Goal: Task Accomplishment & Management: Use online tool/utility

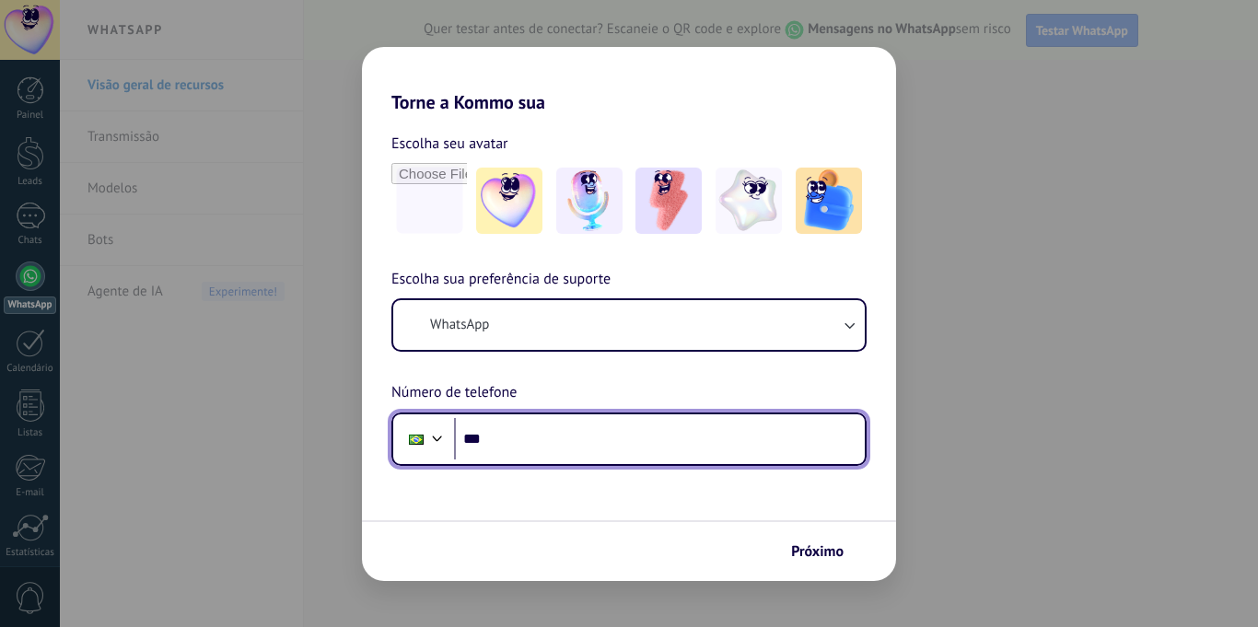
click at [536, 437] on input "***" at bounding box center [659, 439] width 411 height 42
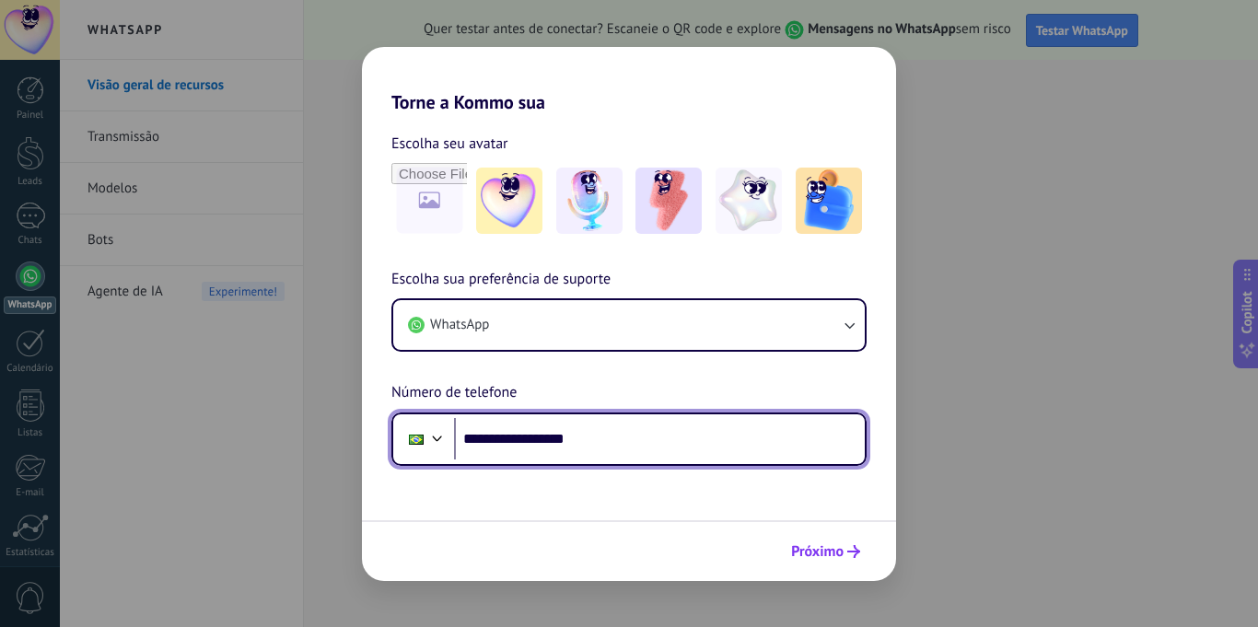
type input "**********"
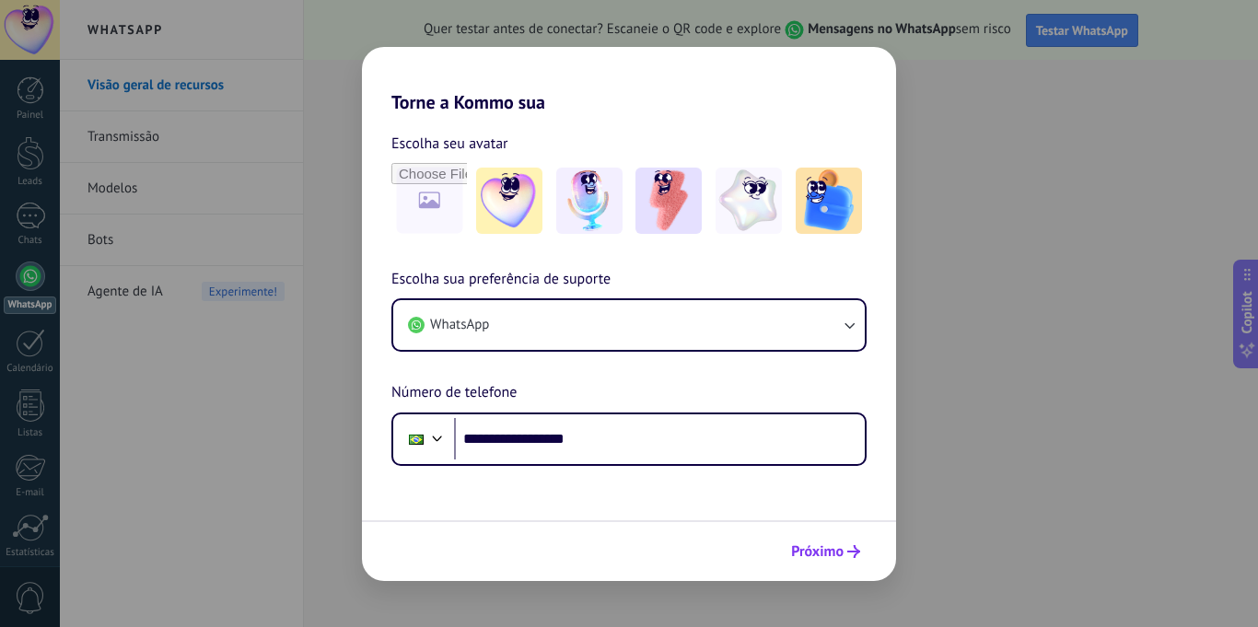
click at [812, 548] on span "Próximo" at bounding box center [817, 551] width 52 height 13
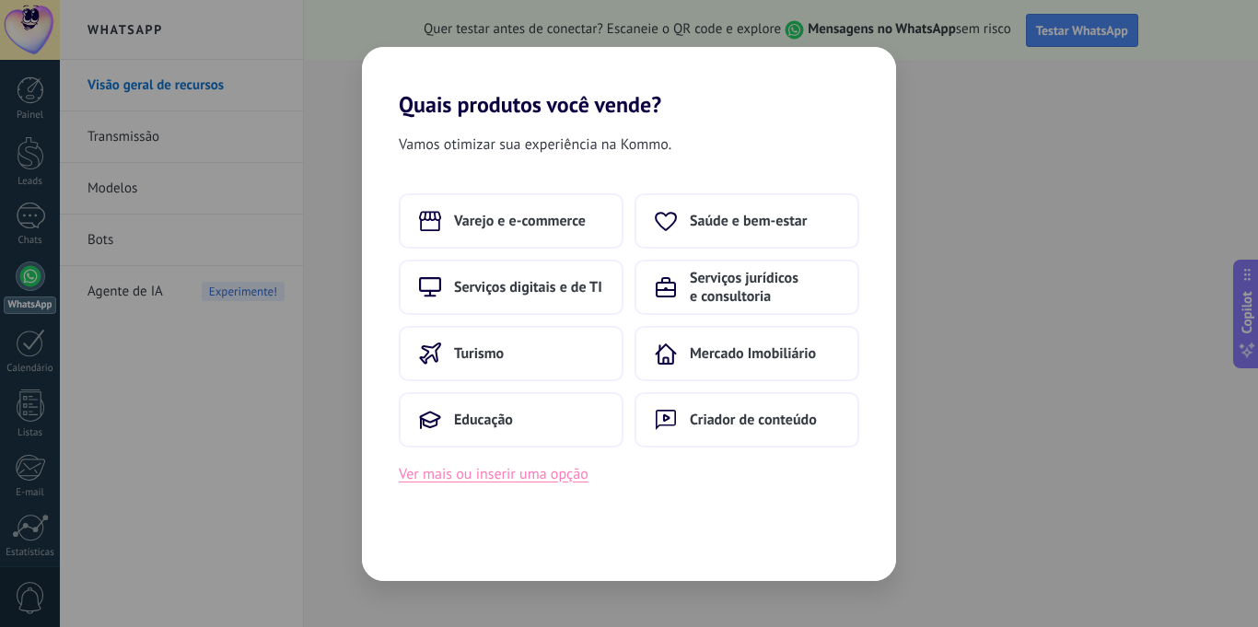
click at [524, 482] on button "Ver mais ou inserir uma opção" at bounding box center [494, 474] width 190 height 24
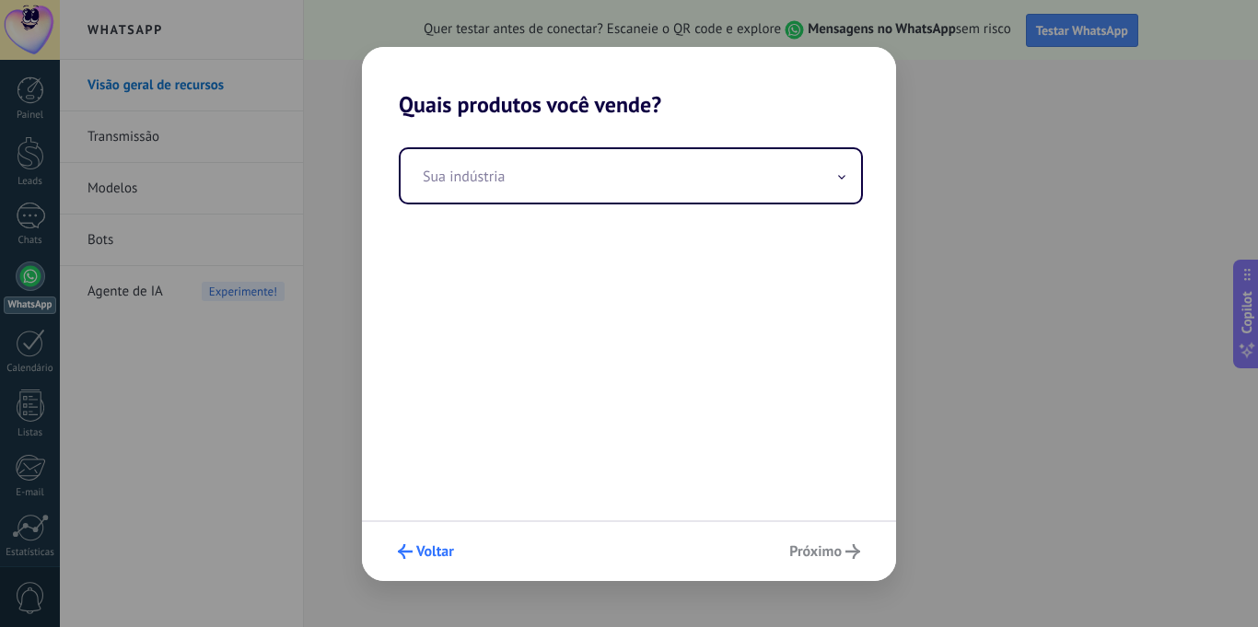
click at [427, 552] on span "Voltar" at bounding box center [435, 551] width 38 height 13
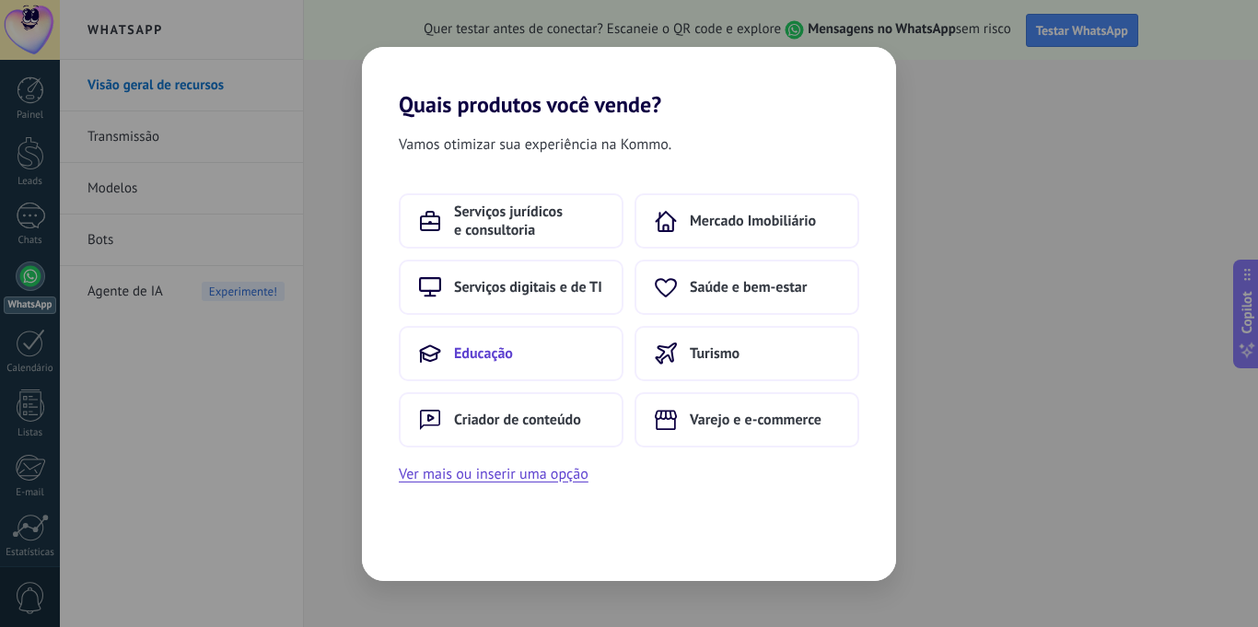
click at [536, 361] on button "Educação" at bounding box center [511, 353] width 225 height 55
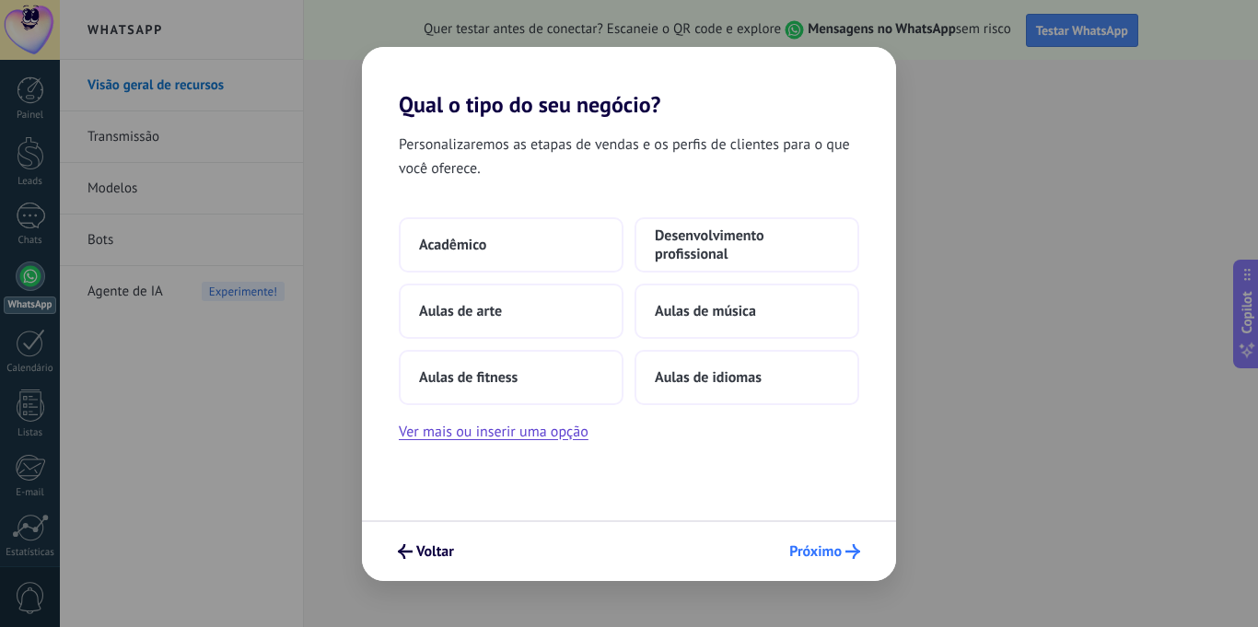
click at [833, 561] on button "Próximo" at bounding box center [824, 551] width 87 height 31
click at [827, 552] on span "Próximo" at bounding box center [815, 551] width 52 height 13
click at [523, 368] on button "Aulas de fitness" at bounding box center [511, 377] width 225 height 55
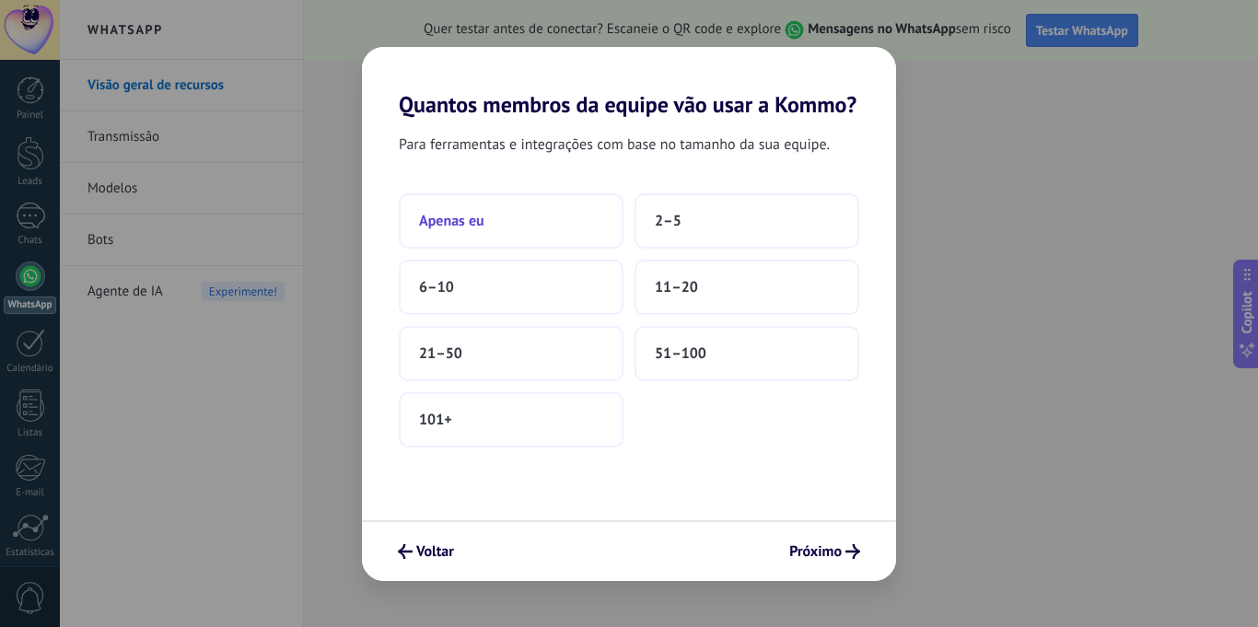
click at [498, 227] on button "Apenas eu" at bounding box center [511, 220] width 225 height 55
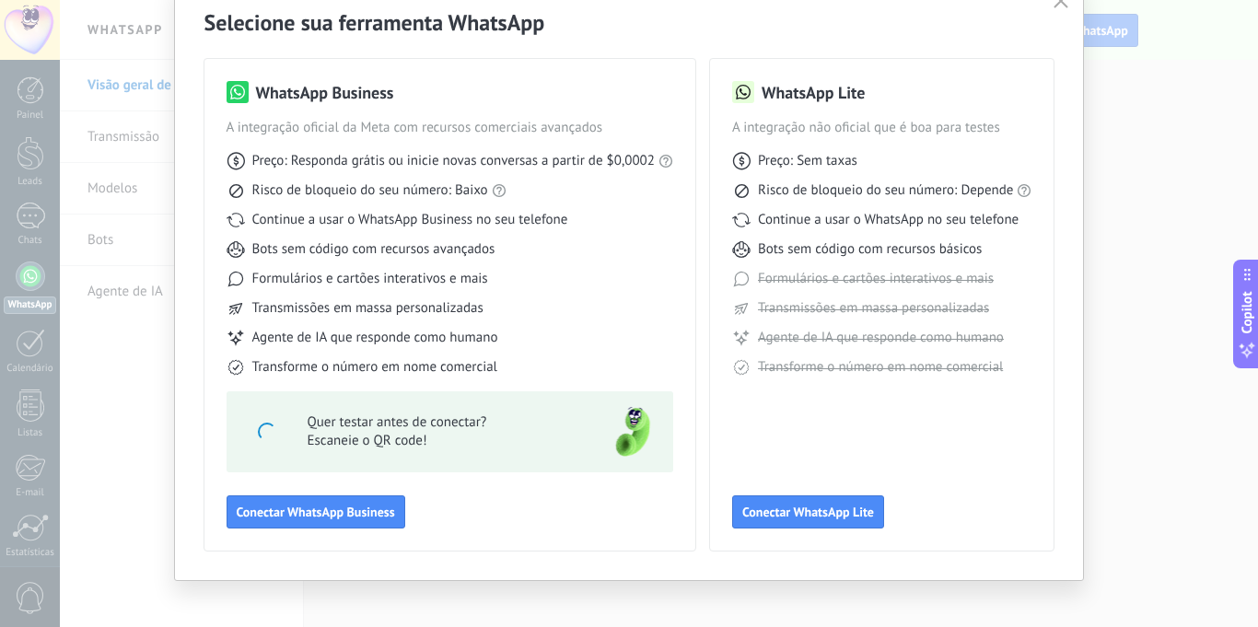
scroll to position [96, 0]
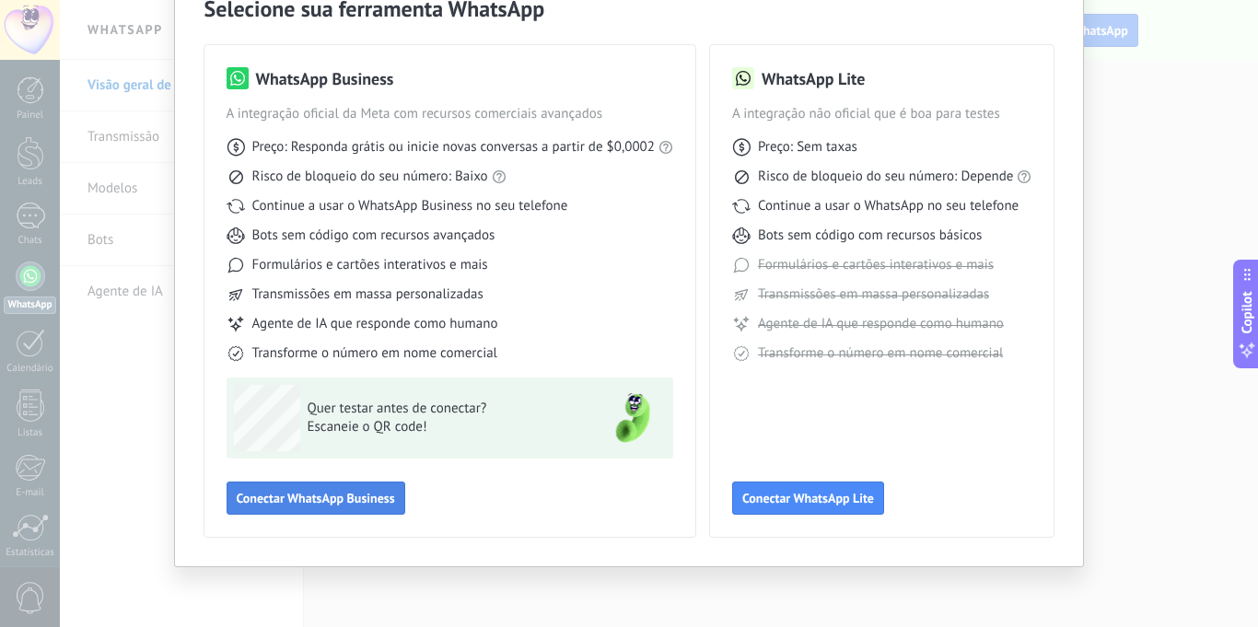
click at [370, 492] on span "Conectar WhatsApp Business" at bounding box center [316, 498] width 158 height 13
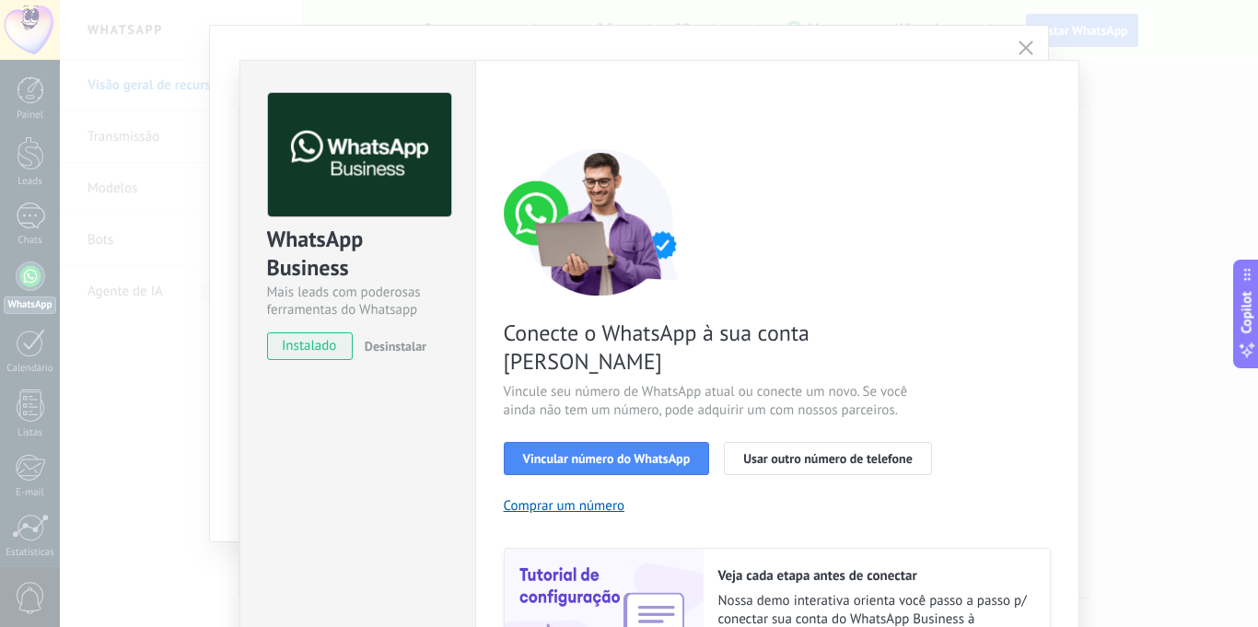
scroll to position [179, 0]
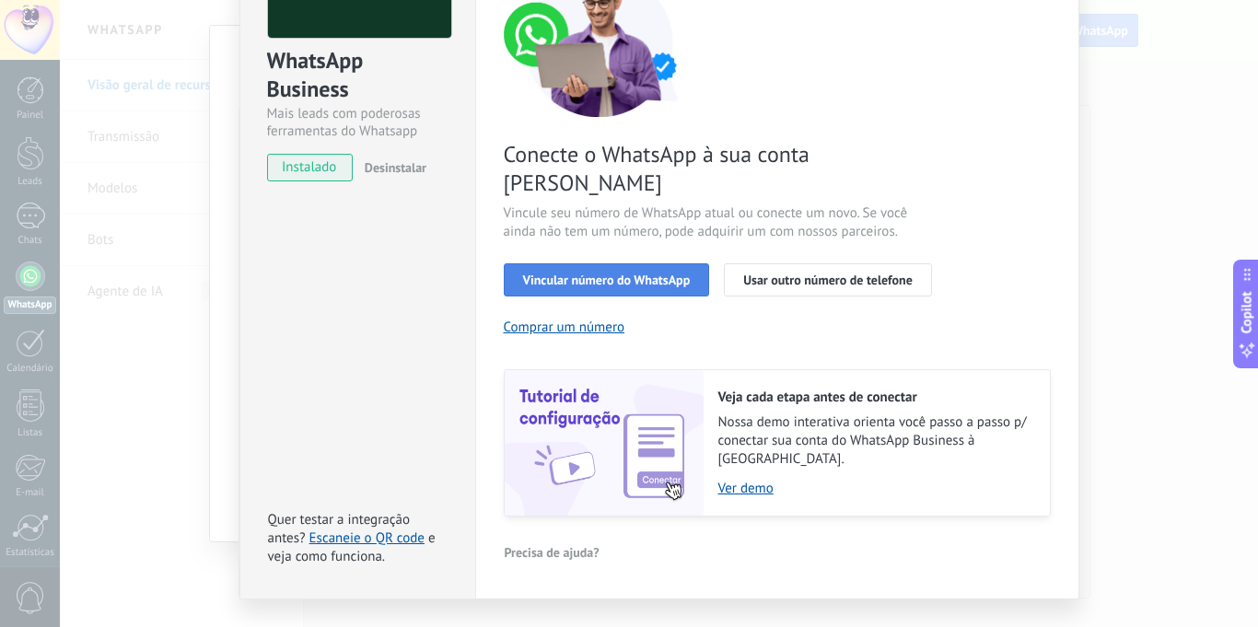
click at [654, 263] on button "Vincular número do WhatsApp" at bounding box center [607, 279] width 206 height 33
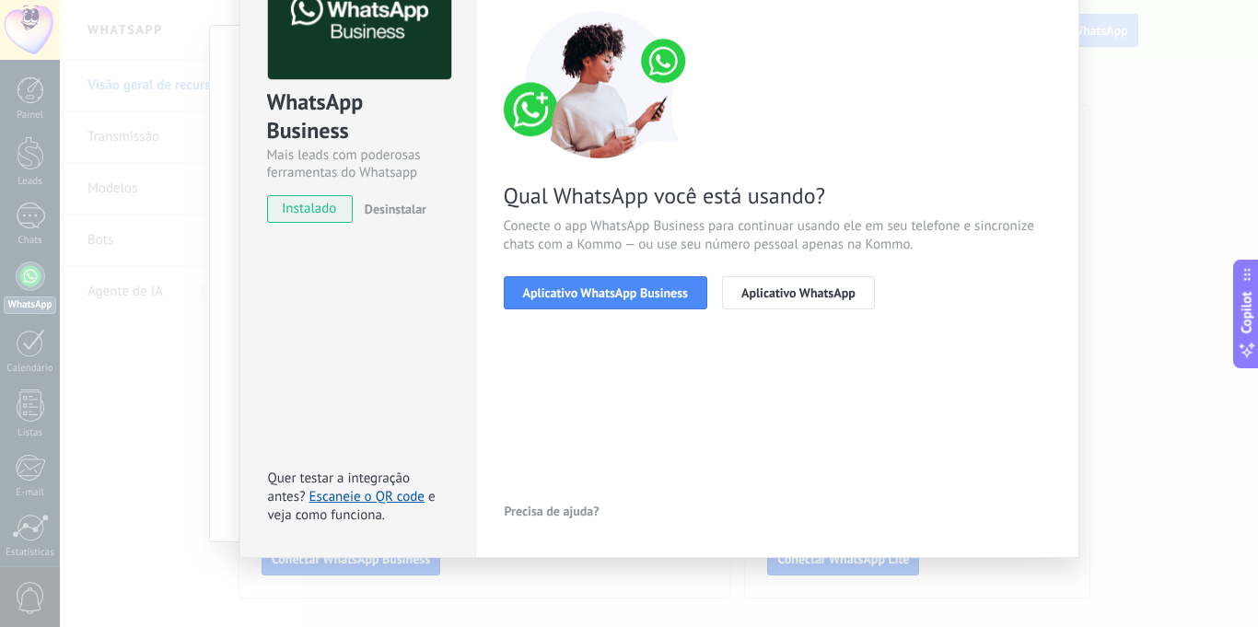
scroll to position [137, 0]
click at [635, 293] on span "Aplicativo WhatsApp Business" at bounding box center [605, 292] width 165 height 13
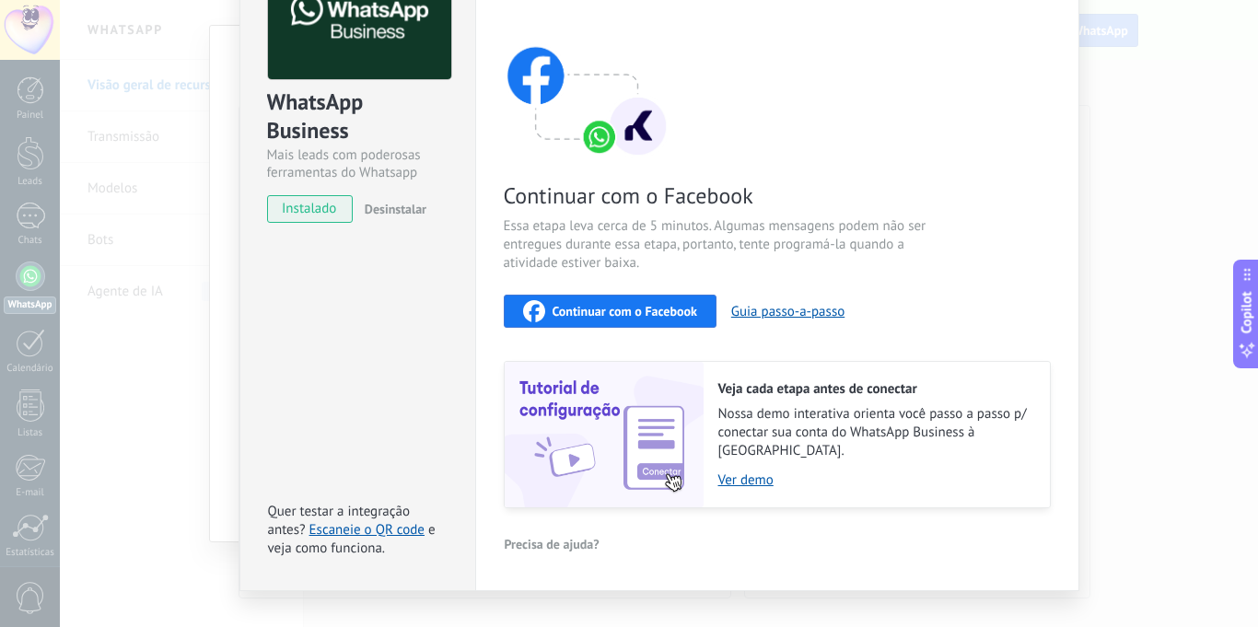
scroll to position [0, 0]
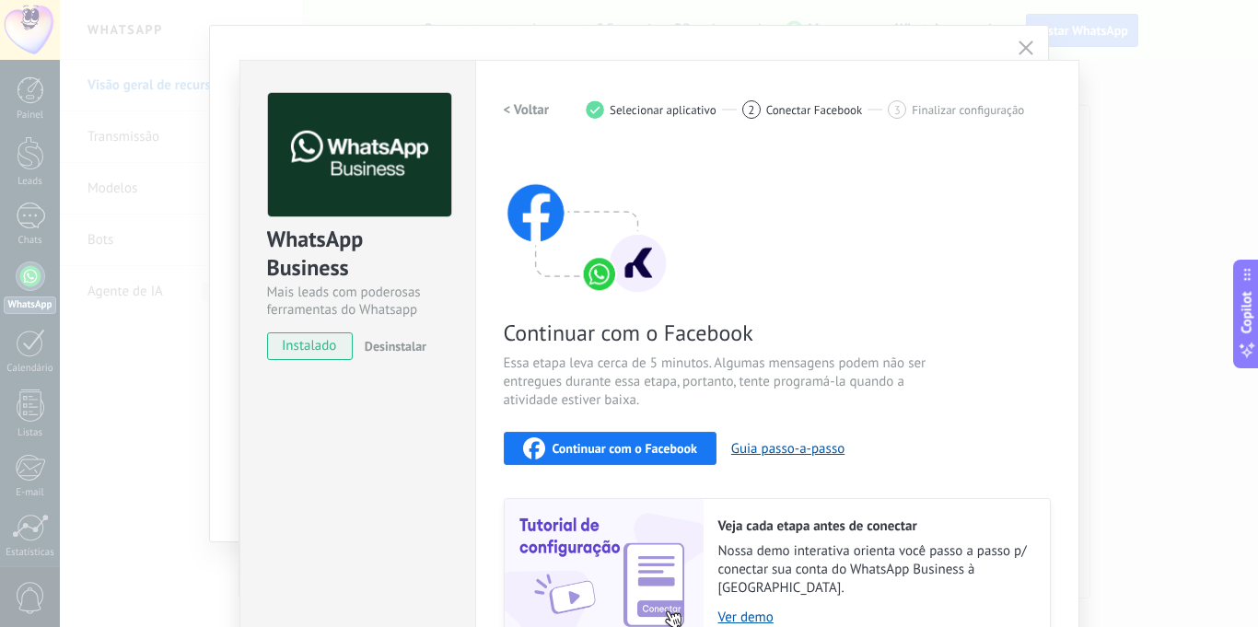
click at [1024, 46] on div "WhatsApp Business Mais leads com poderosas ferramentas do Whatsapp instalado De…" at bounding box center [659, 313] width 1198 height 627
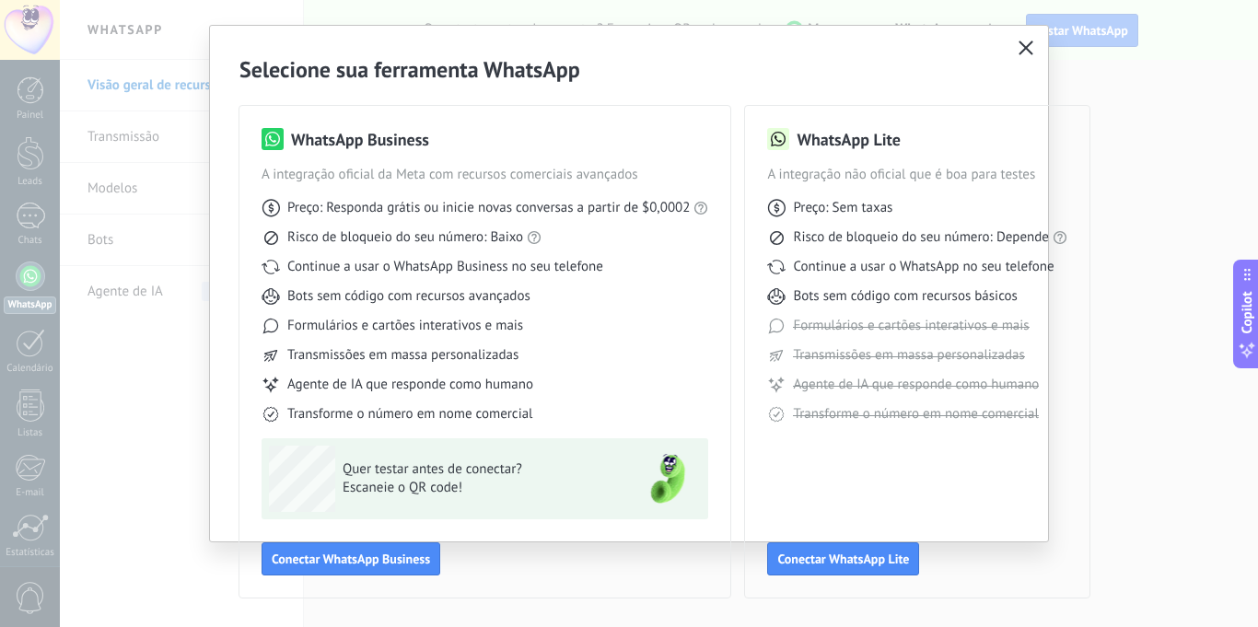
click at [1018, 47] on icon "button" at bounding box center [1025, 48] width 15 height 15
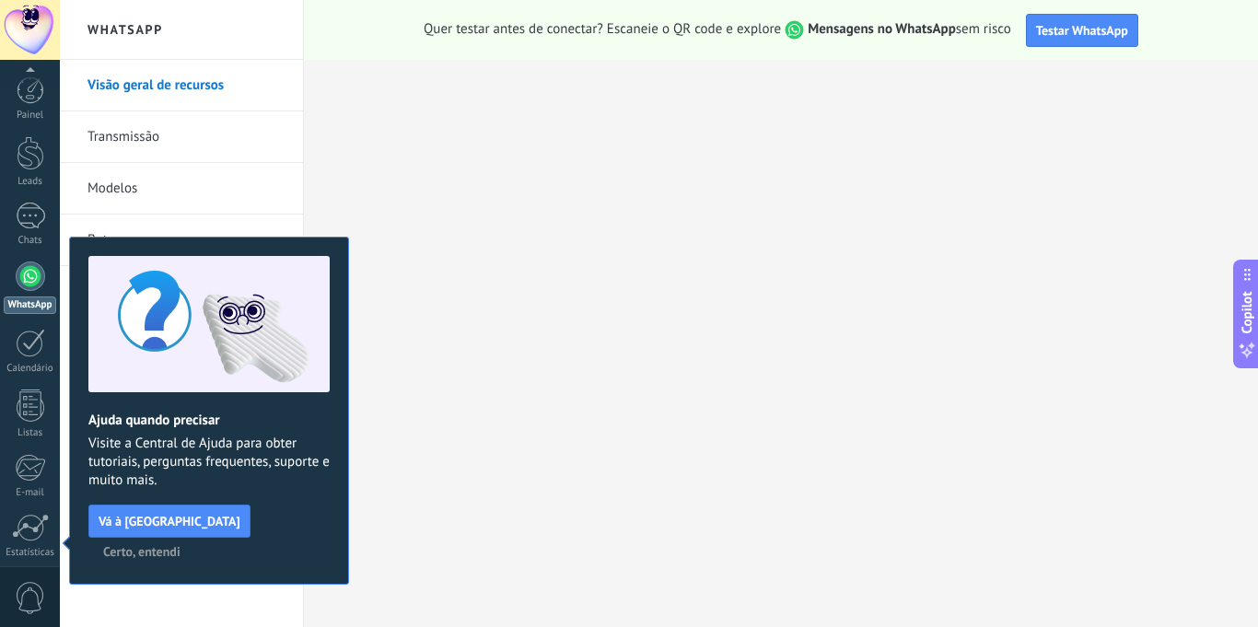
scroll to position [139, 0]
click at [20, 516] on div at bounding box center [31, 515] width 28 height 32
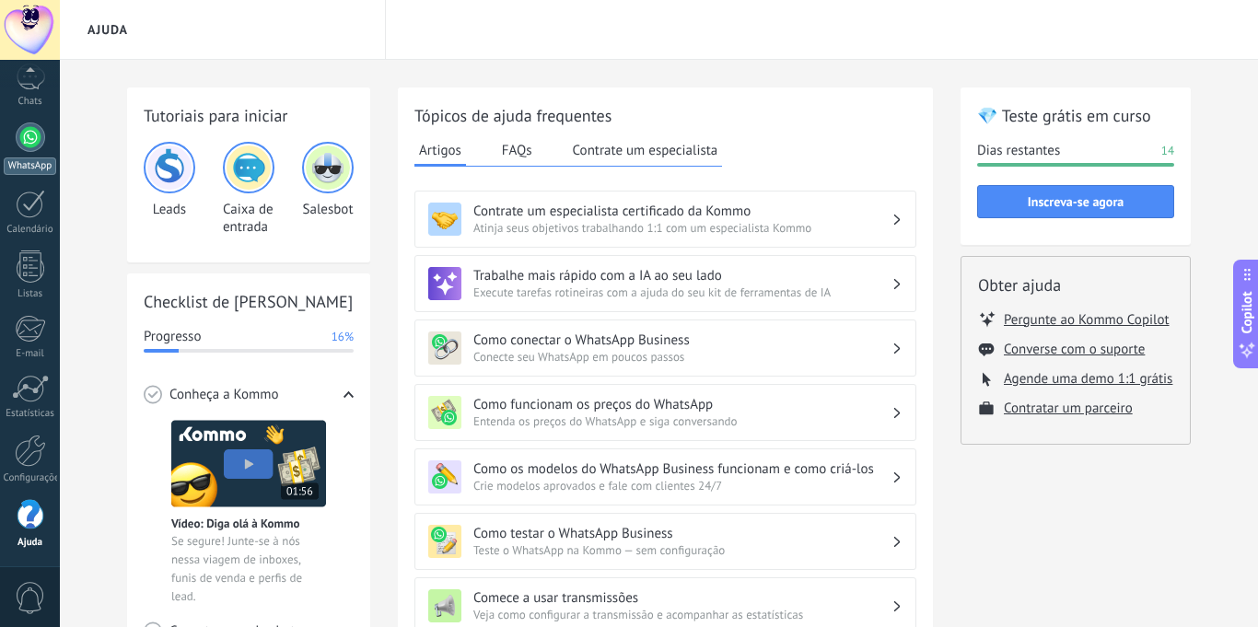
click at [19, 138] on div at bounding box center [30, 136] width 29 height 29
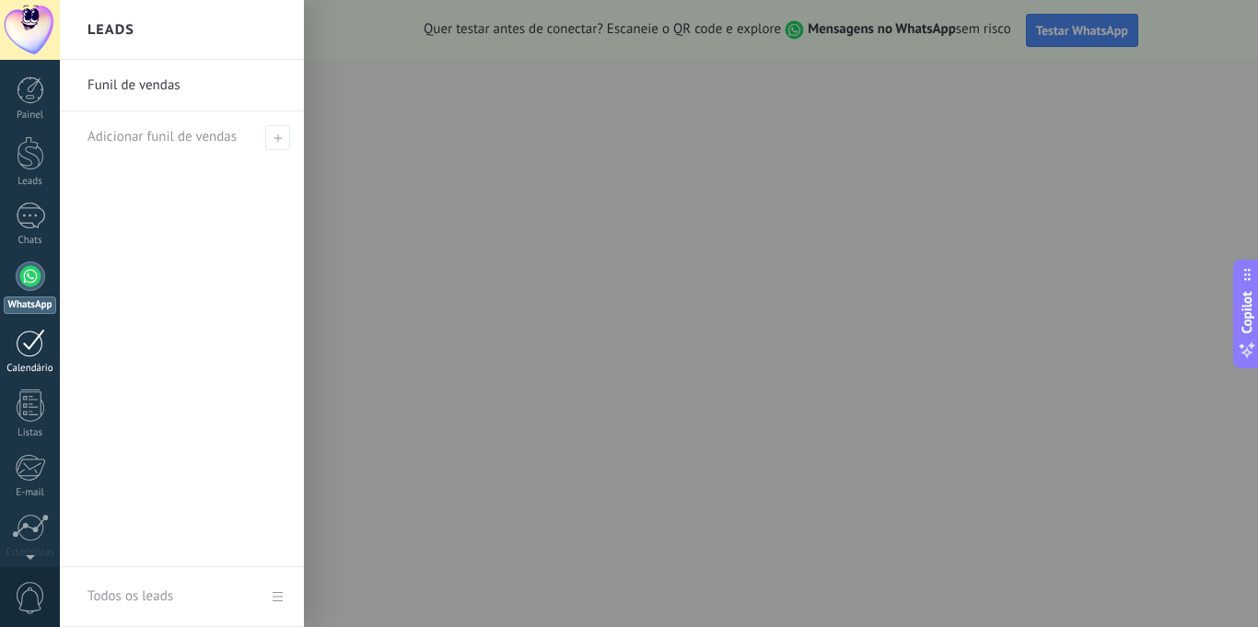
click at [30, 336] on div at bounding box center [30, 343] width 29 height 29
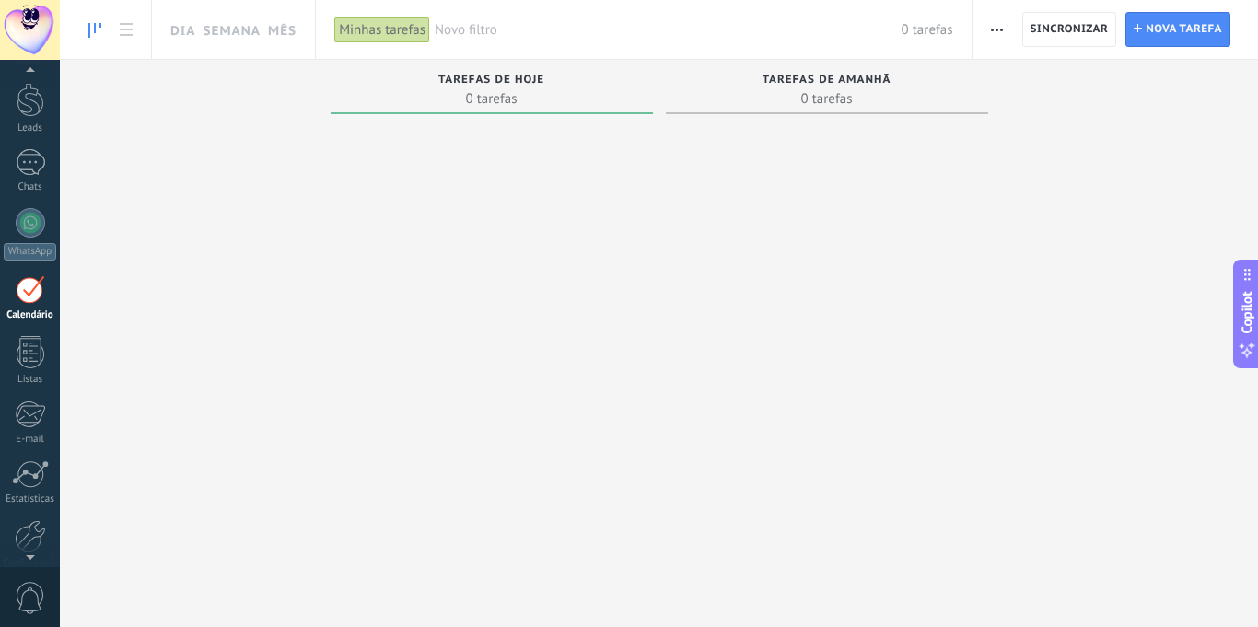
scroll to position [53, 0]
click at [28, 609] on span "0" at bounding box center [30, 598] width 31 height 32
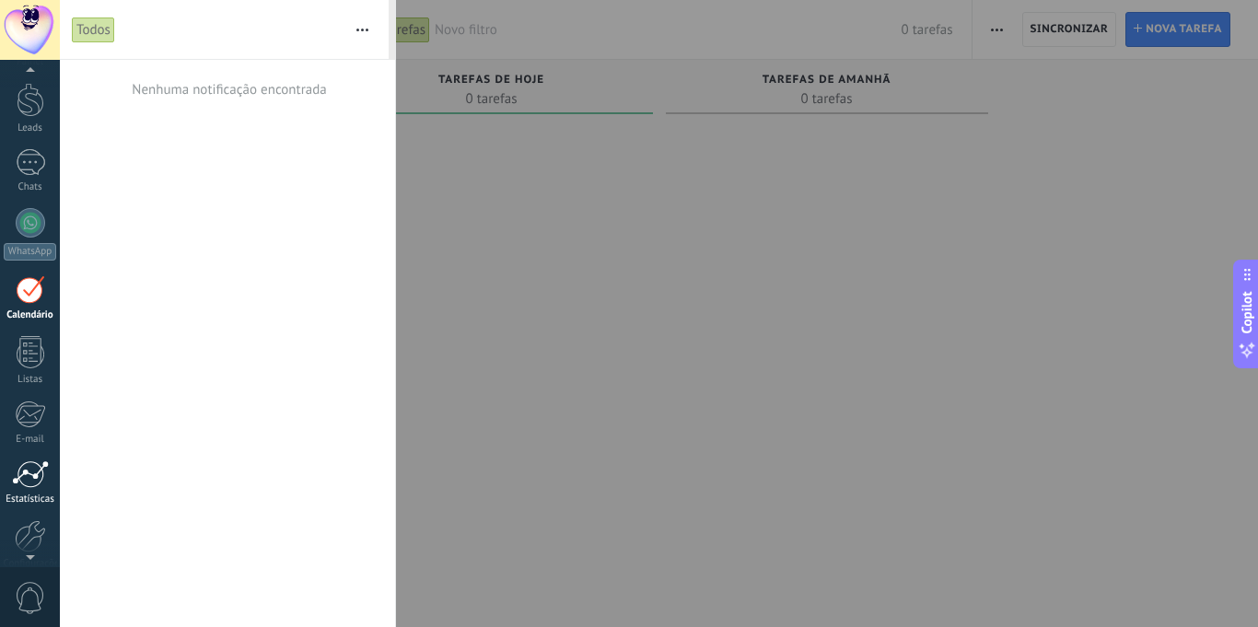
scroll to position [139, 0]
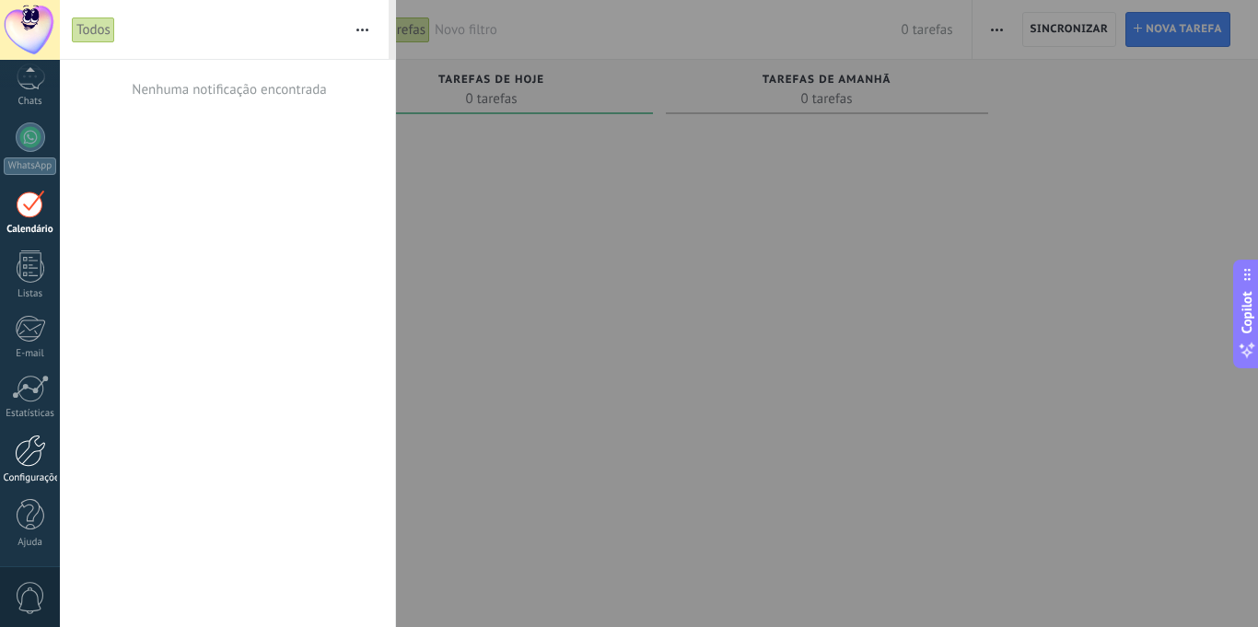
click at [27, 458] on div at bounding box center [30, 451] width 31 height 32
